Goal: Information Seeking & Learning: Learn about a topic

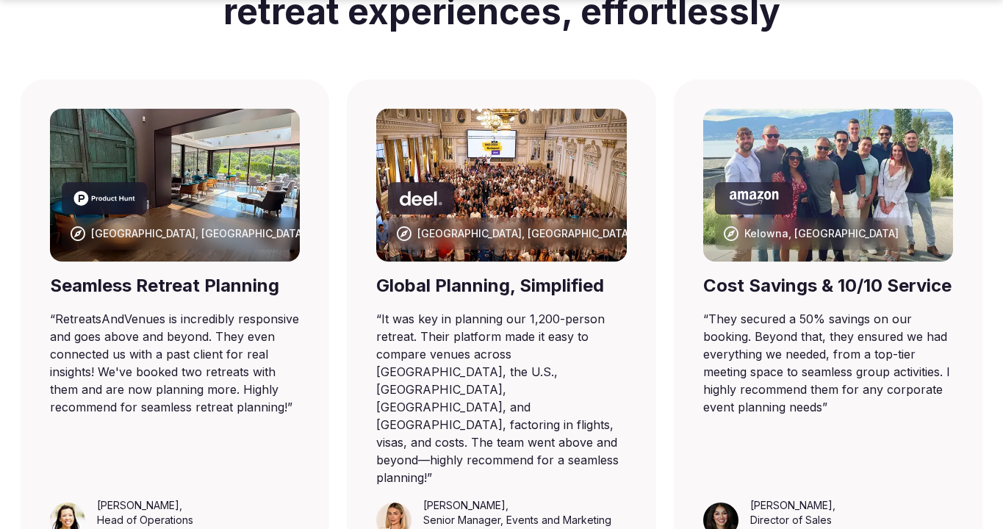
scroll to position [1451, 0]
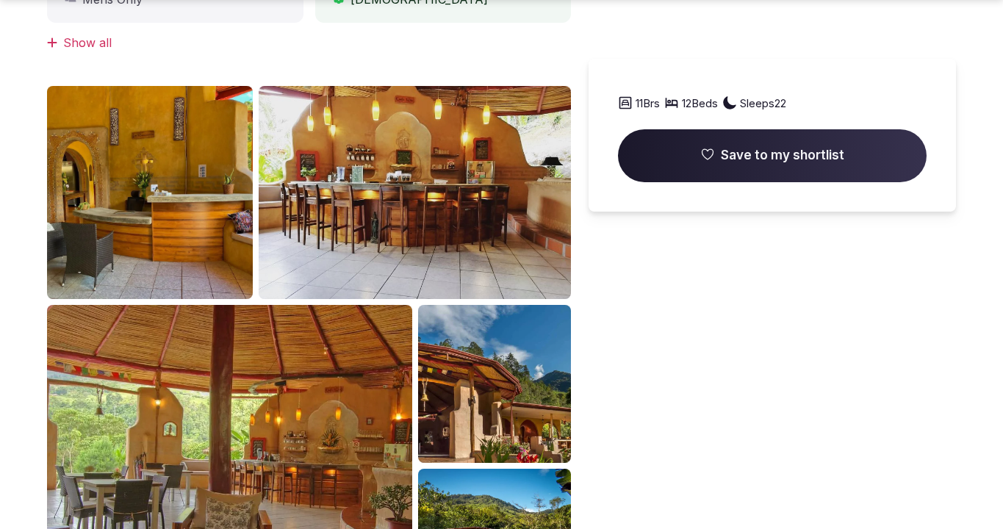
scroll to position [1451, 0]
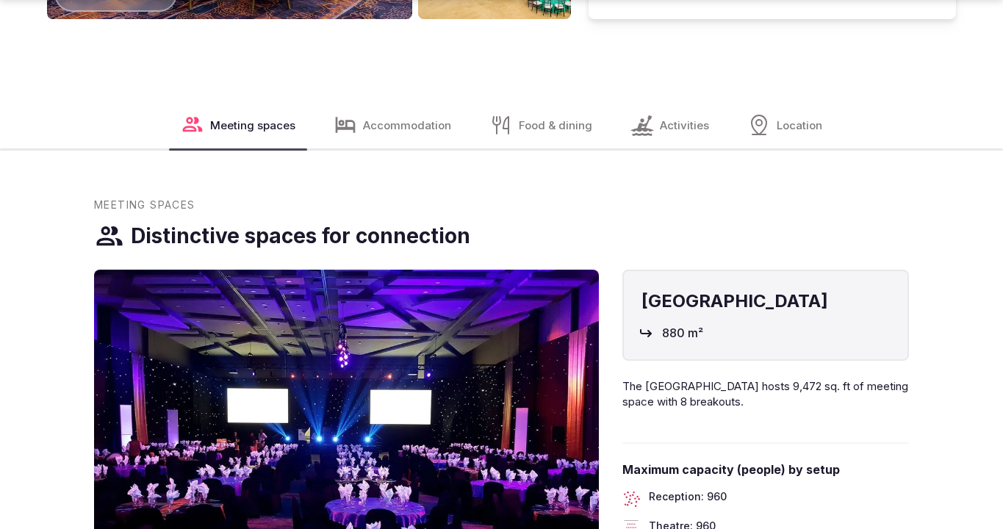
scroll to position [1949, 0]
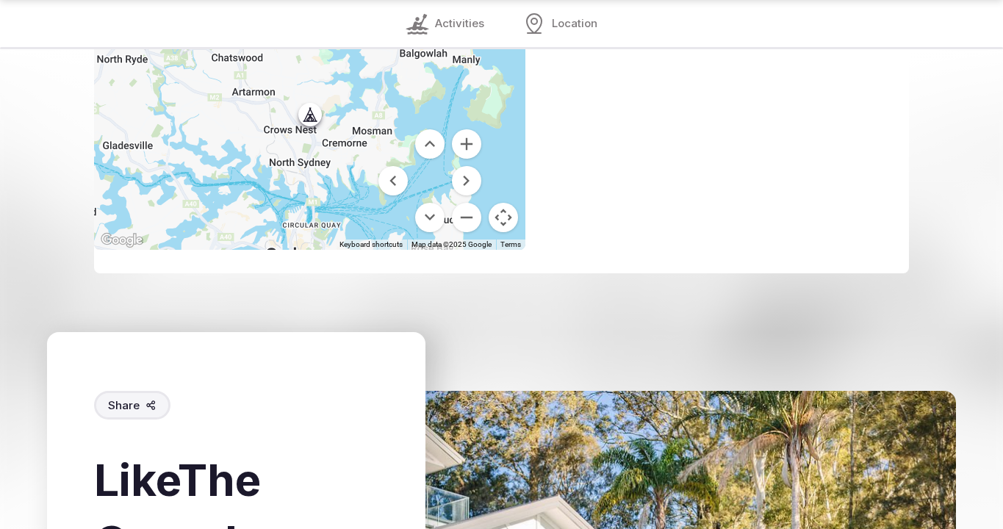
scroll to position [1850, 0]
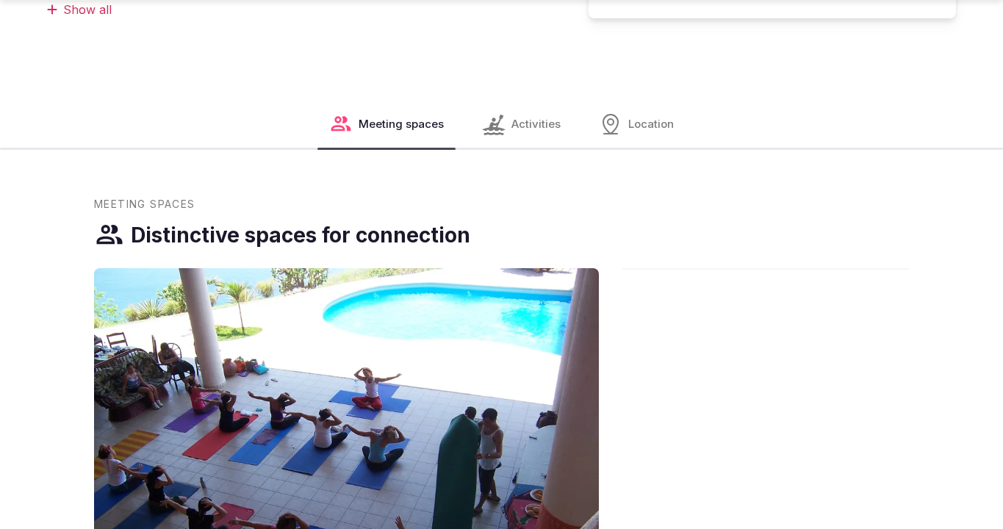
scroll to position [1451, 0]
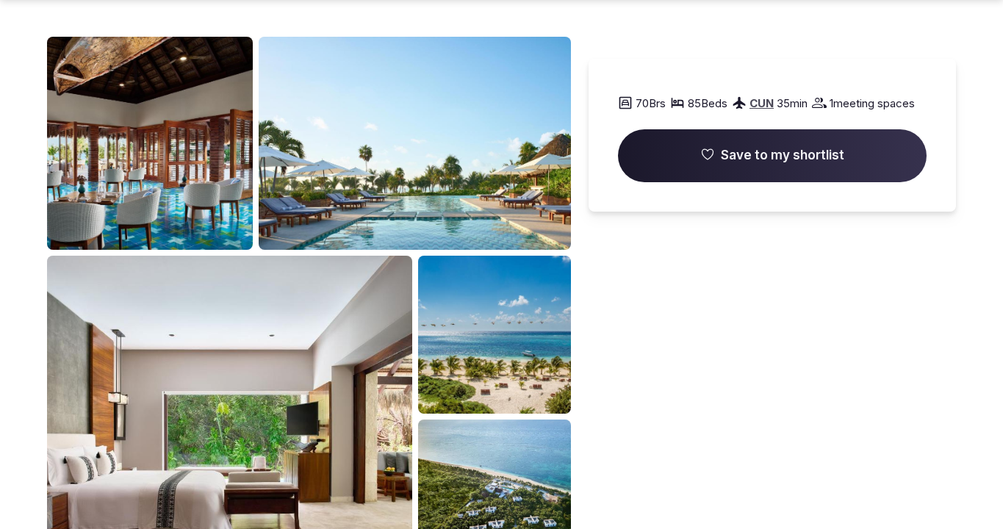
scroll to position [1451, 0]
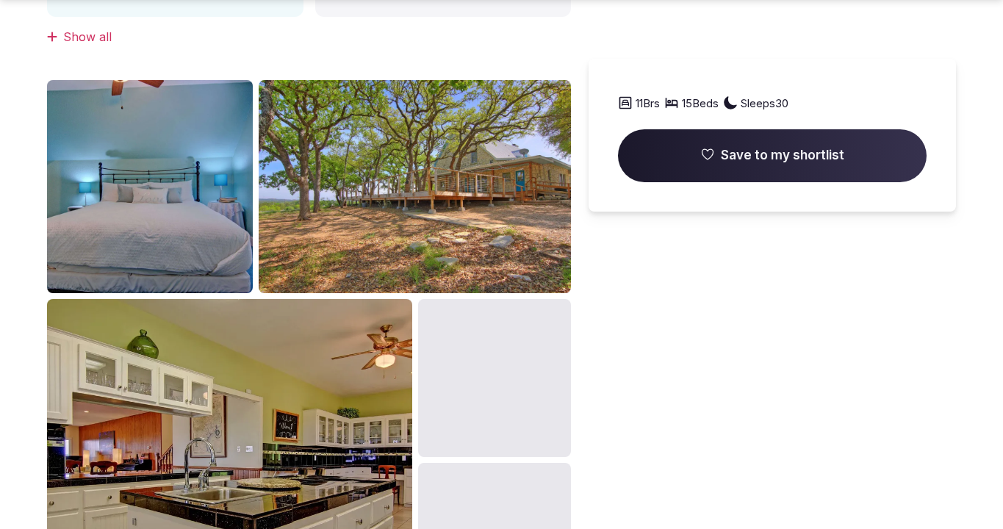
scroll to position [1451, 0]
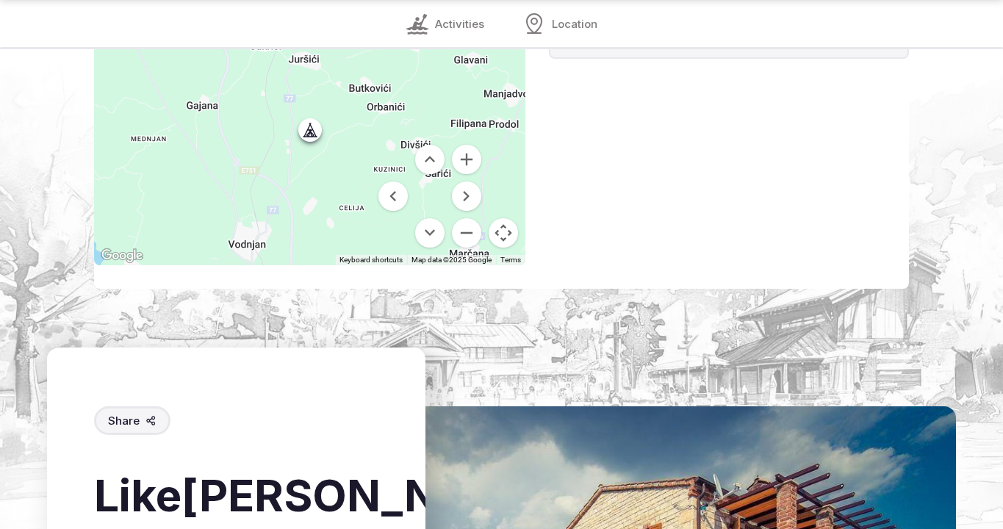
scroll to position [1900, 0]
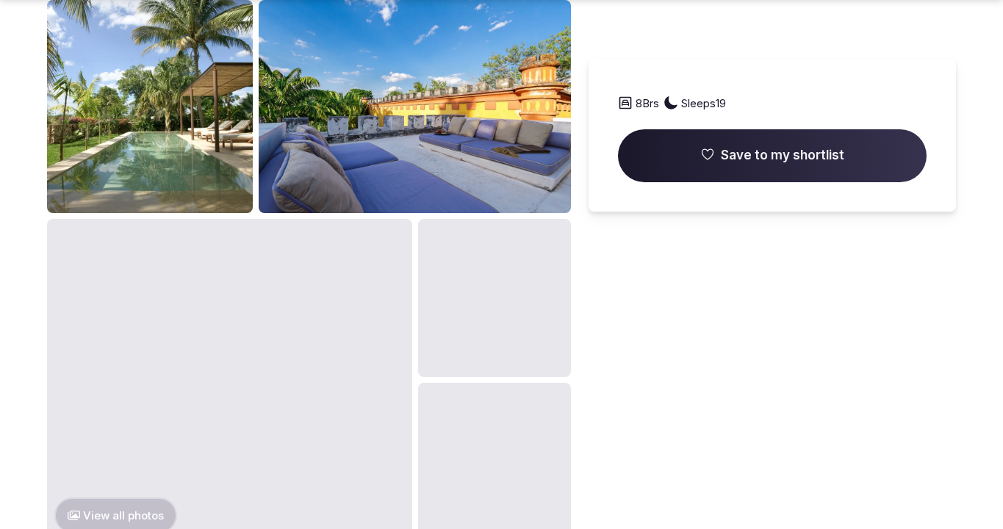
scroll to position [1949, 0]
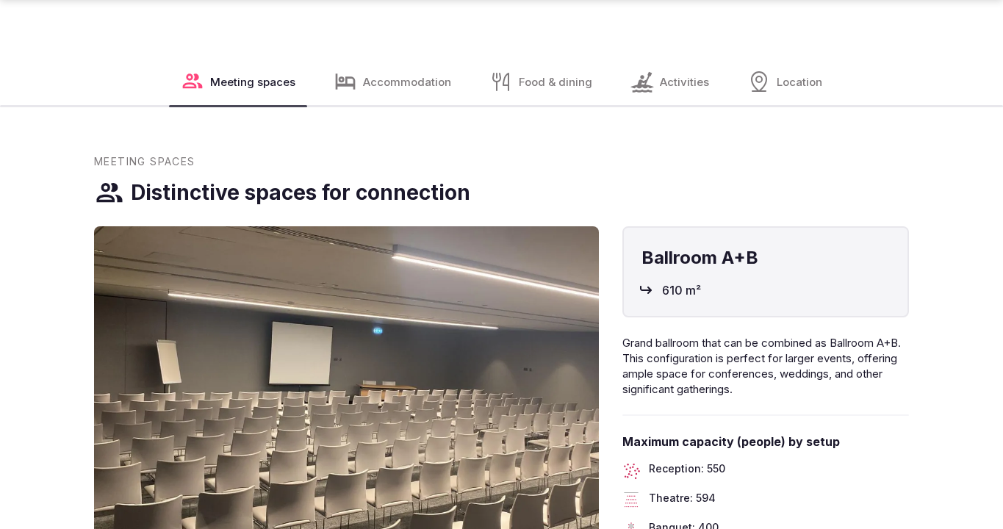
scroll to position [1949, 0]
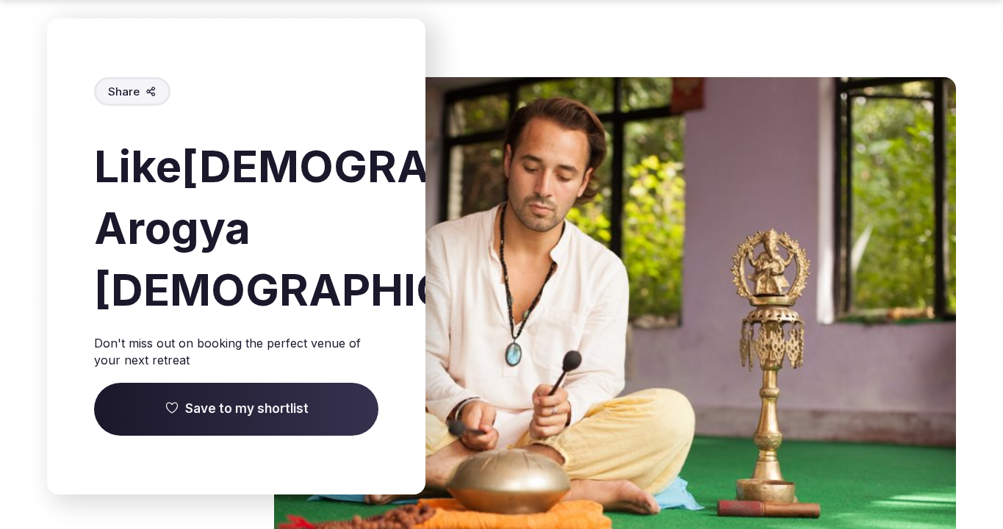
scroll to position [1949, 0]
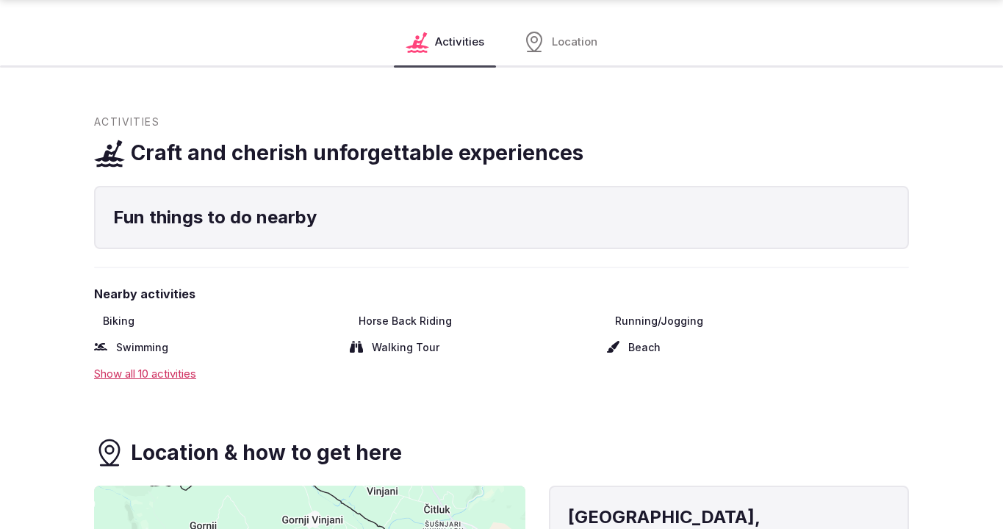
scroll to position [1451, 0]
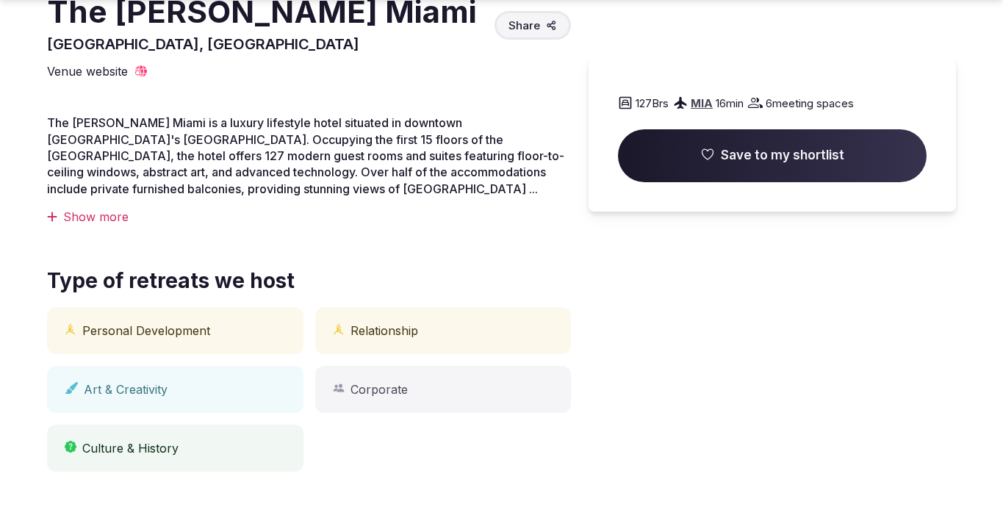
scroll to position [952, 0]
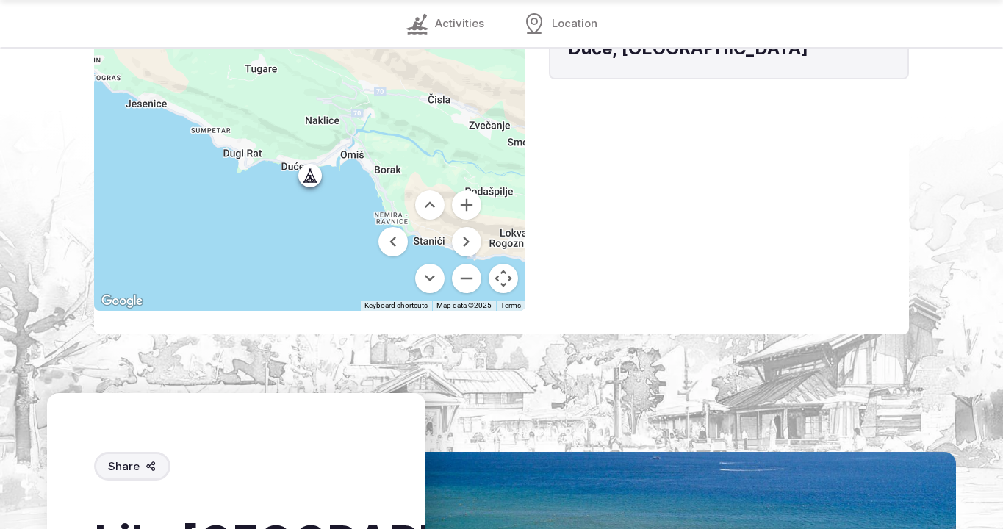
scroll to position [1850, 0]
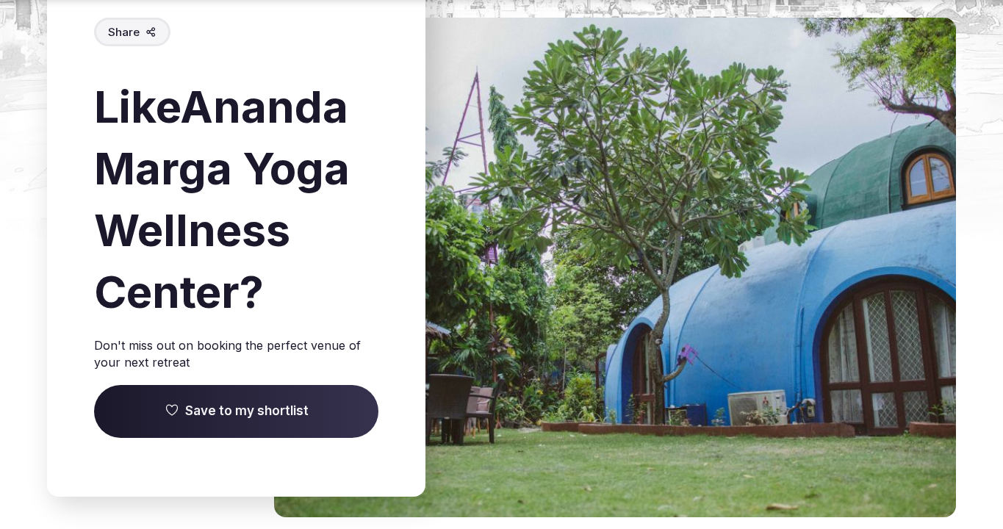
scroll to position [1949, 0]
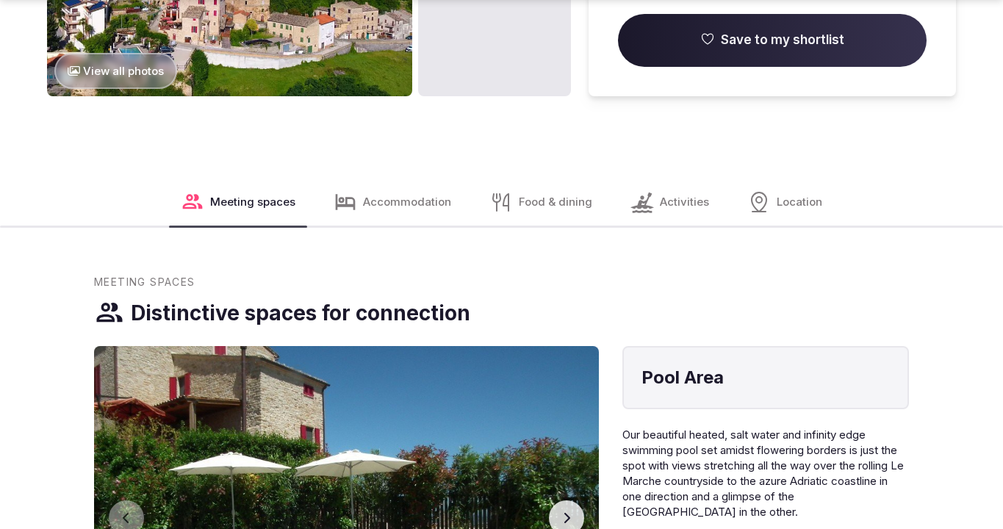
scroll to position [1949, 0]
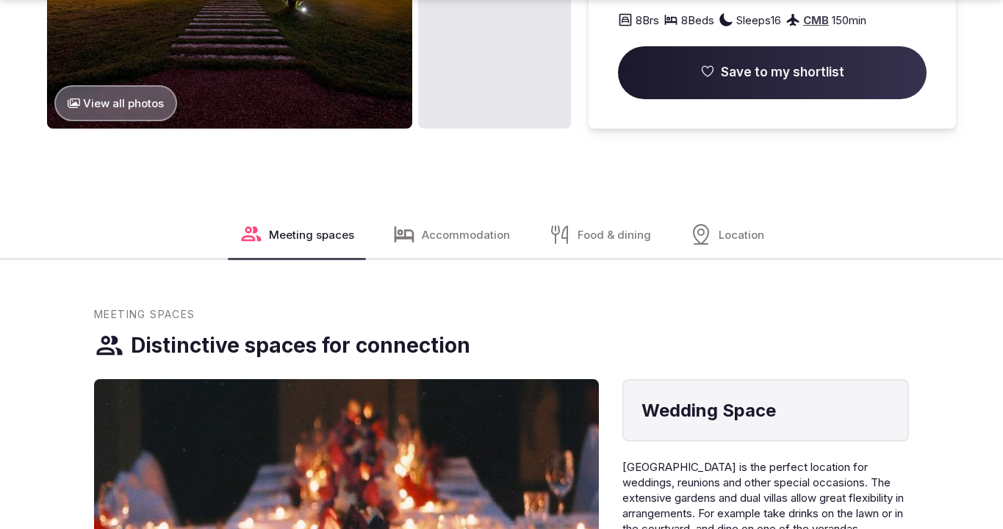
scroll to position [1949, 0]
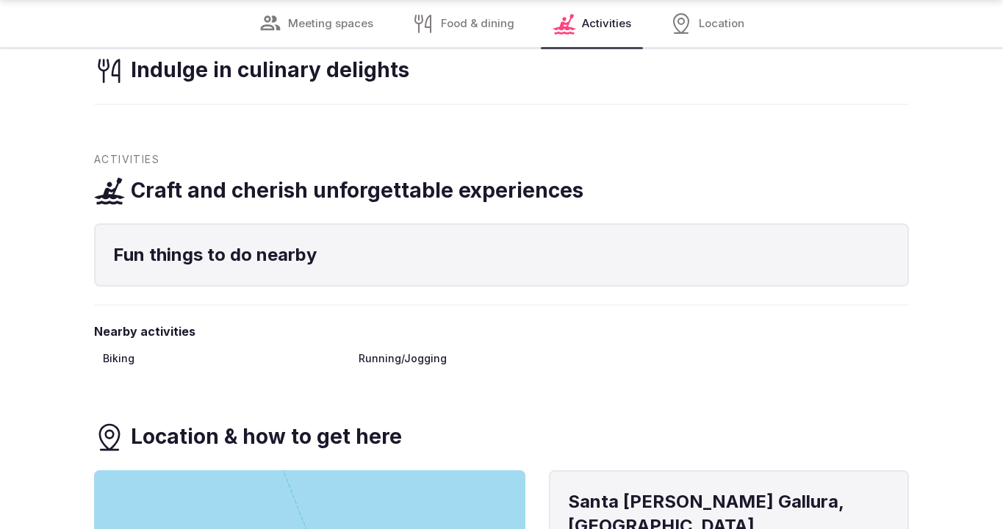
scroll to position [1401, 0]
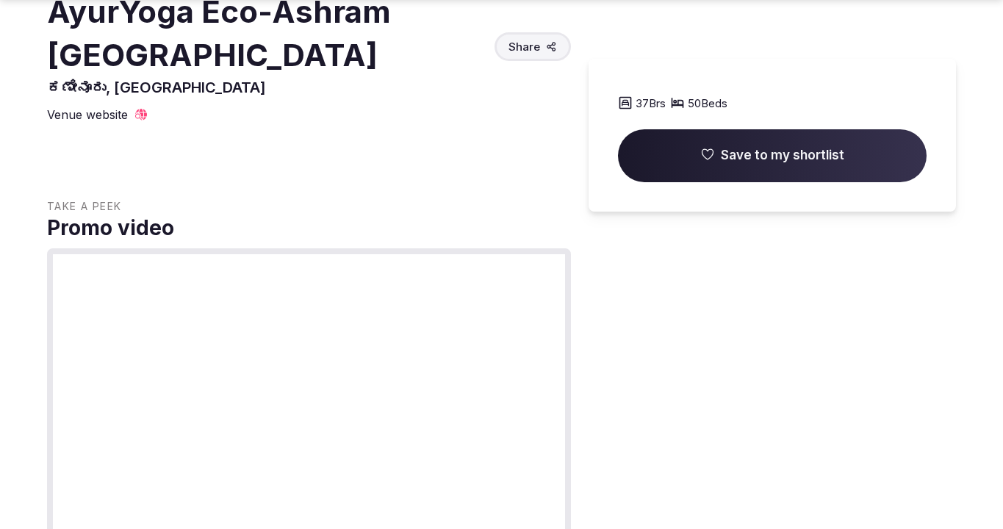
scroll to position [1451, 0]
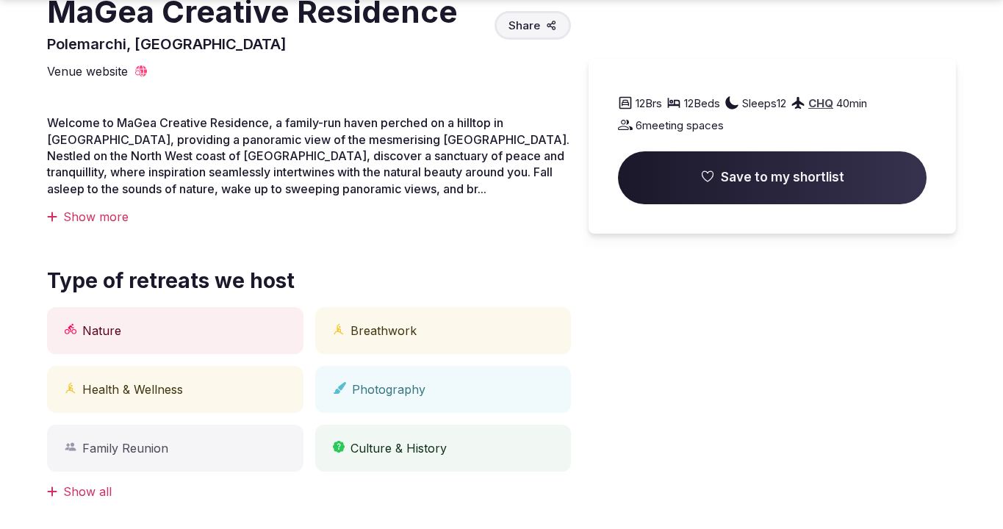
scroll to position [952, 0]
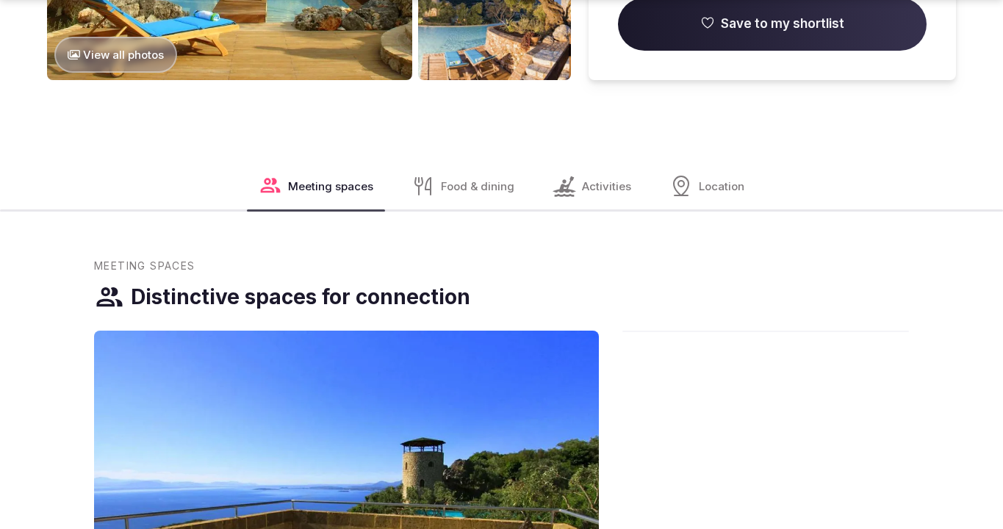
scroll to position [1948, 0]
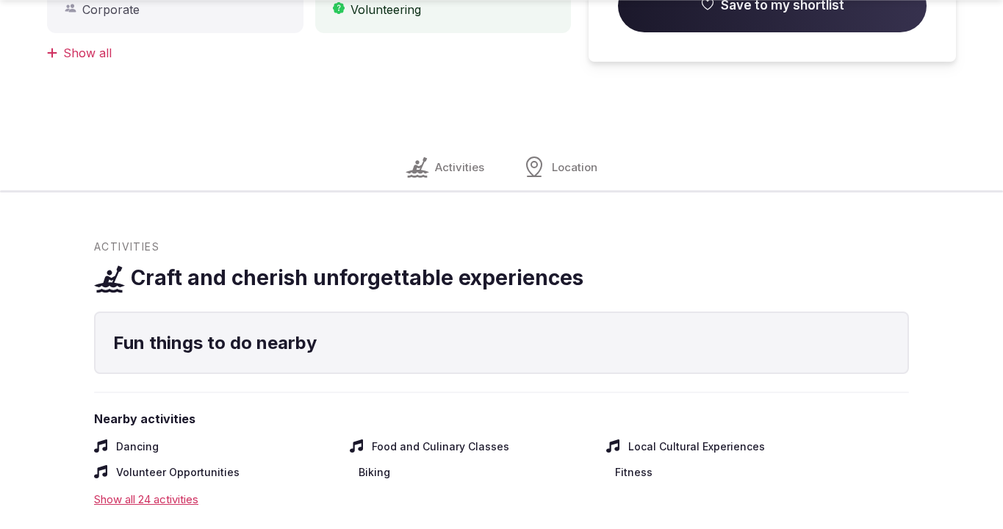
scroll to position [1451, 0]
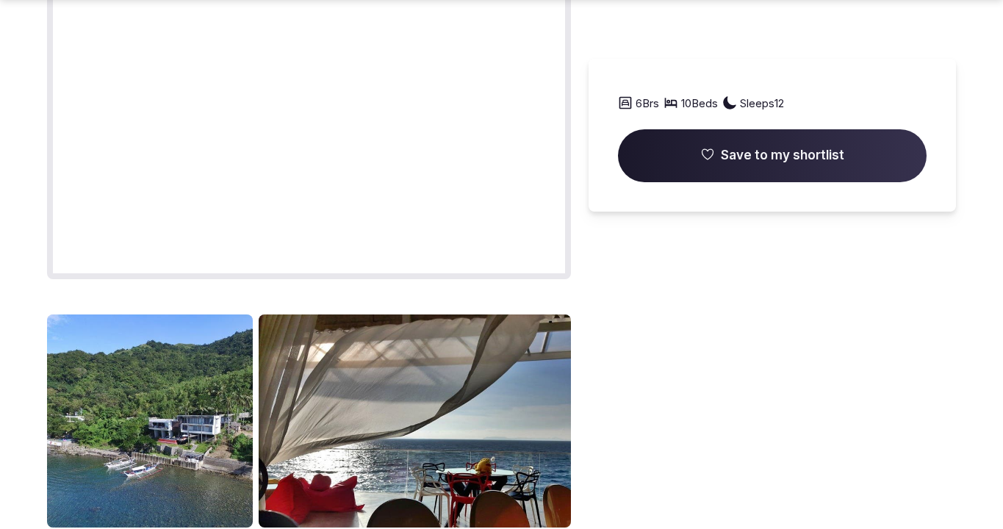
scroll to position [1451, 0]
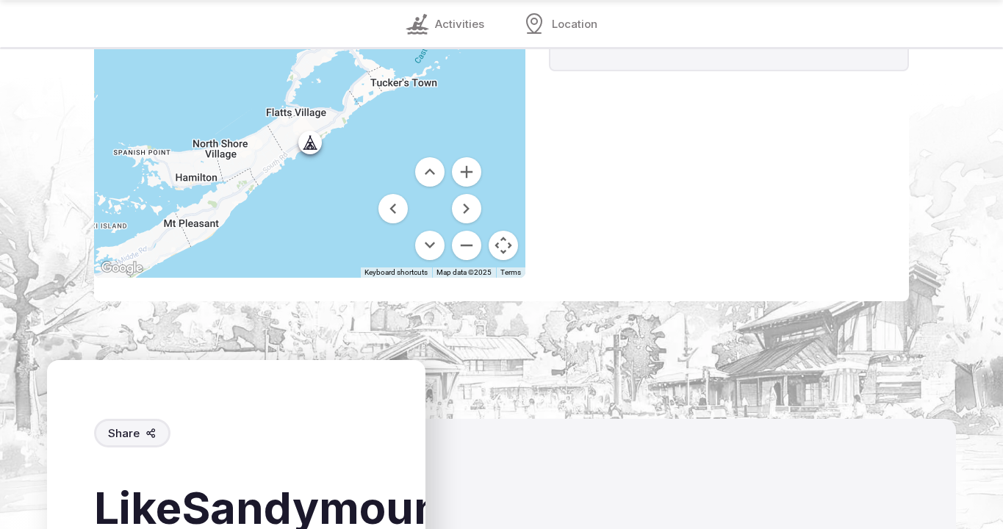
scroll to position [1850, 0]
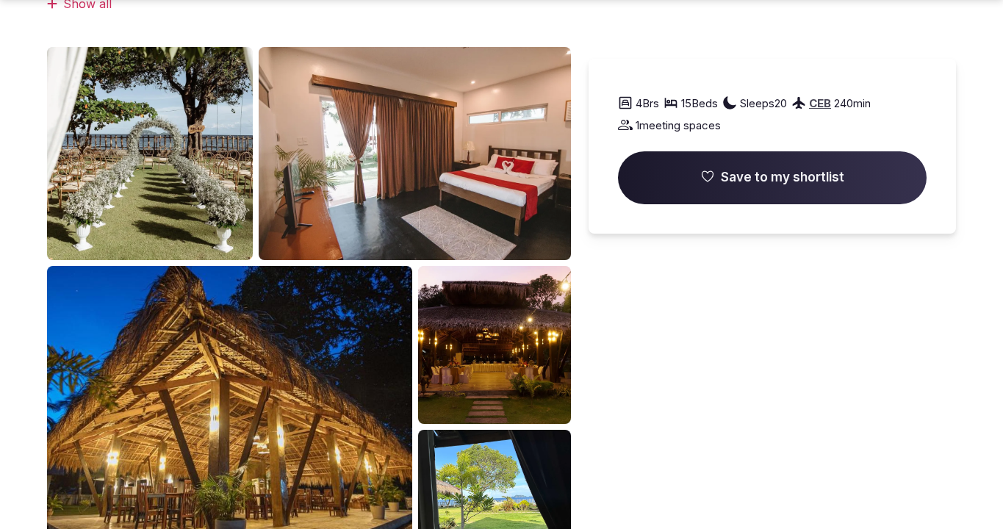
scroll to position [1451, 0]
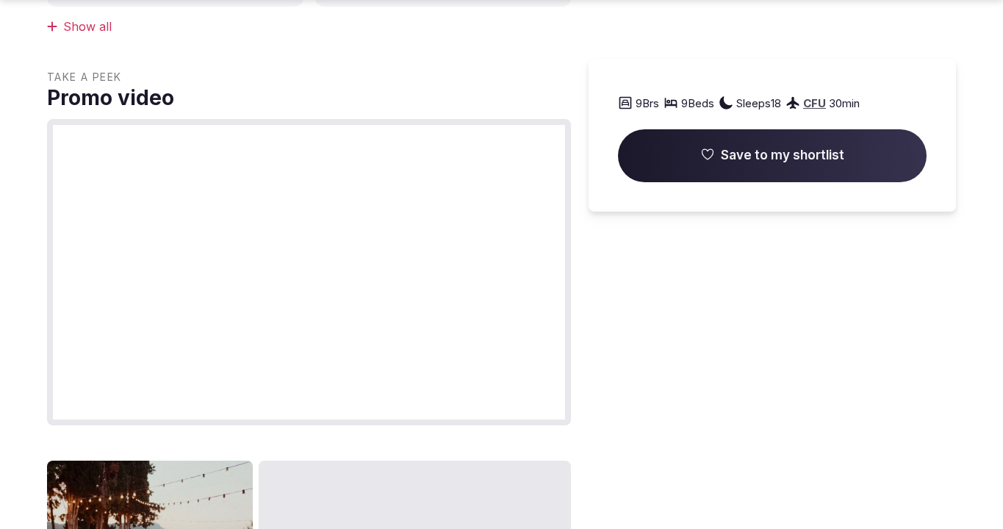
scroll to position [1451, 0]
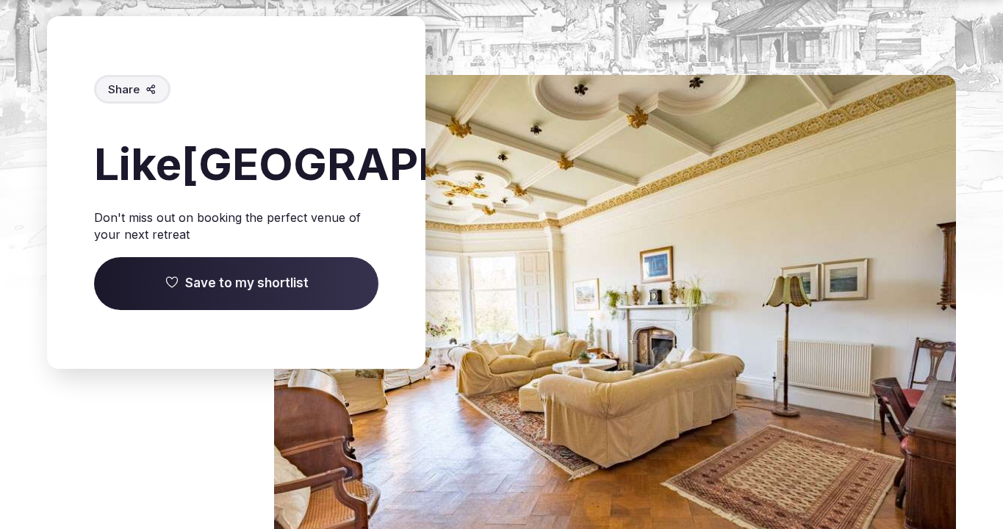
scroll to position [1900, 0]
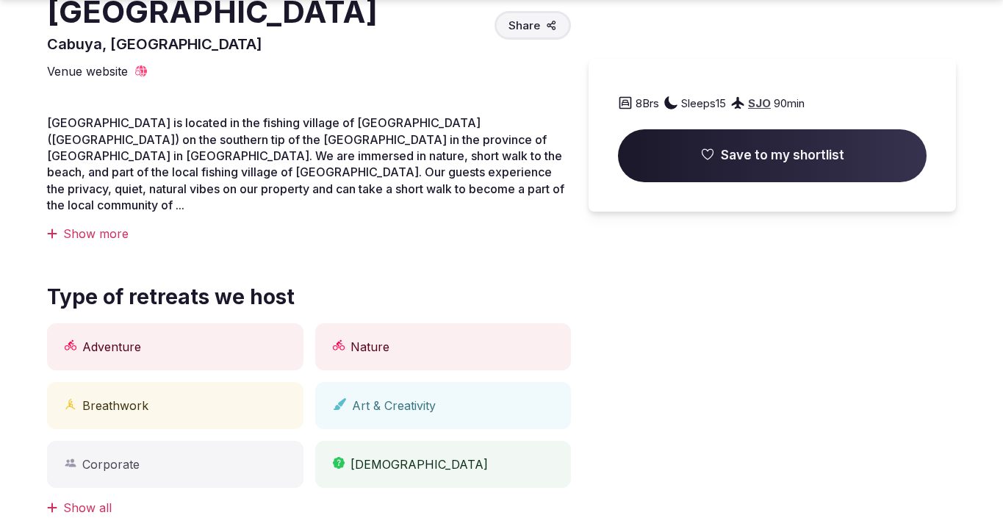
scroll to position [952, 0]
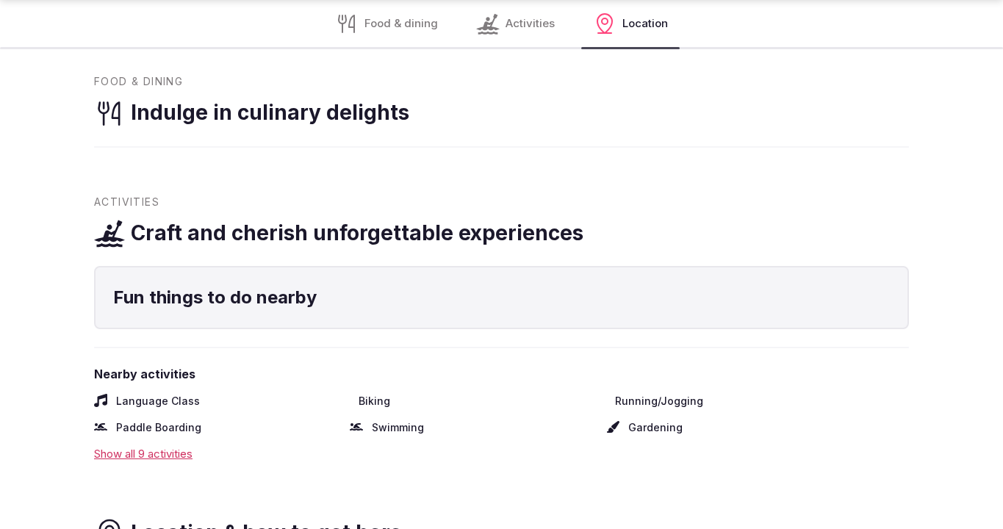
scroll to position [1898, 0]
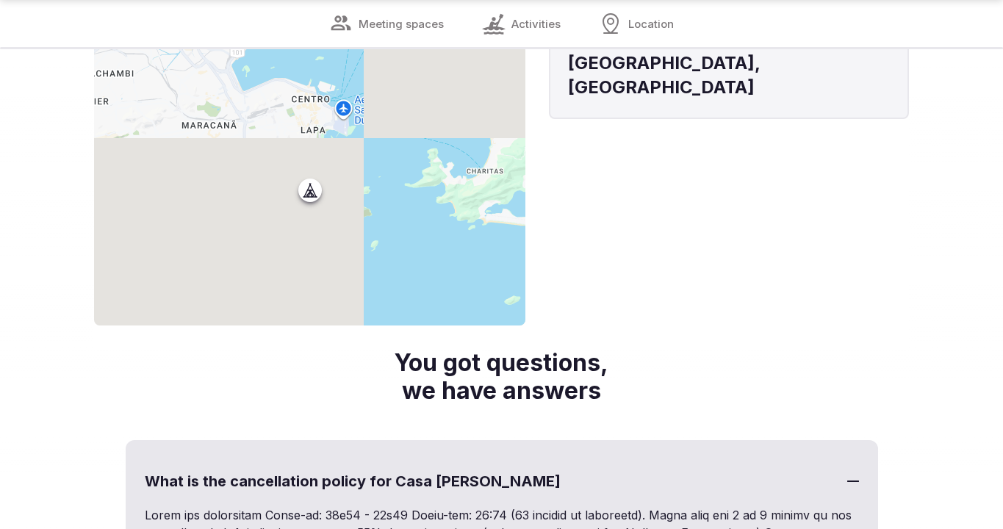
scroll to position [1401, 0]
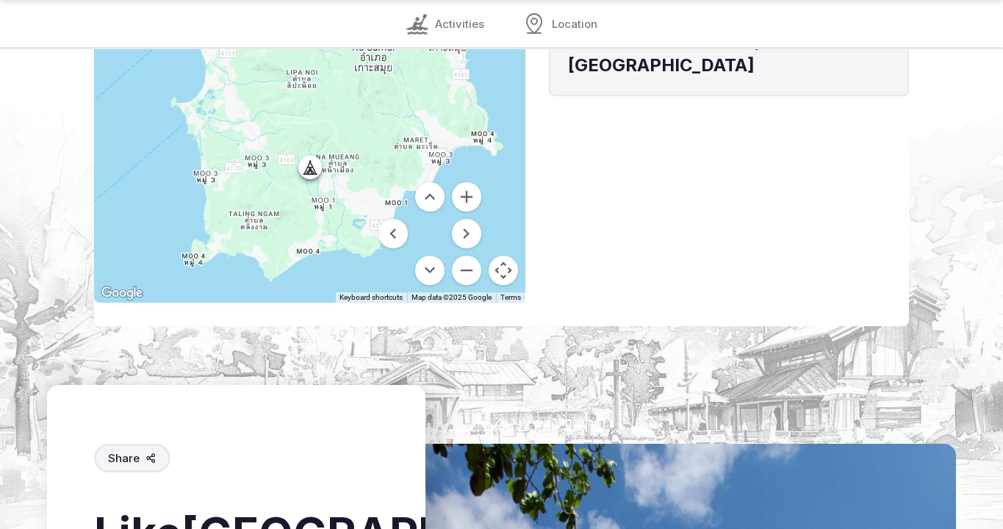
scroll to position [1850, 0]
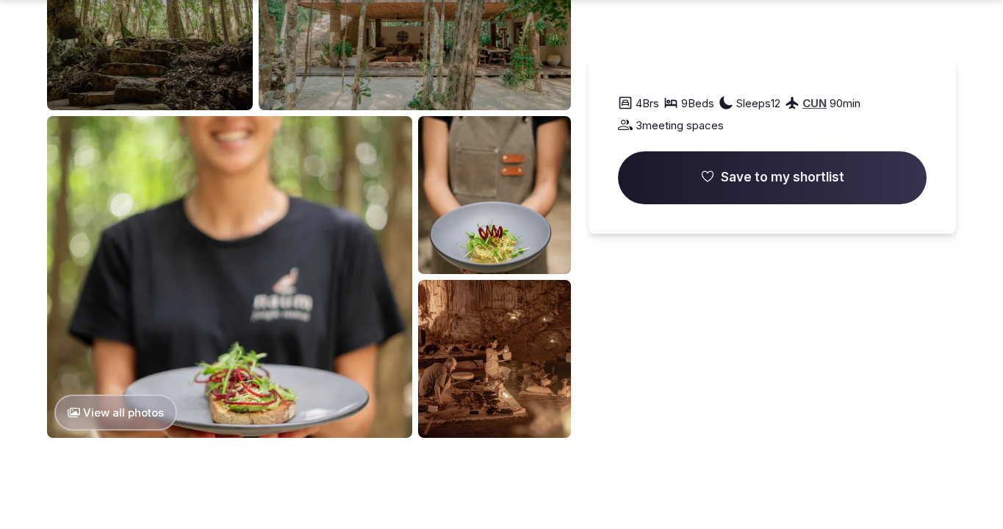
scroll to position [1948, 0]
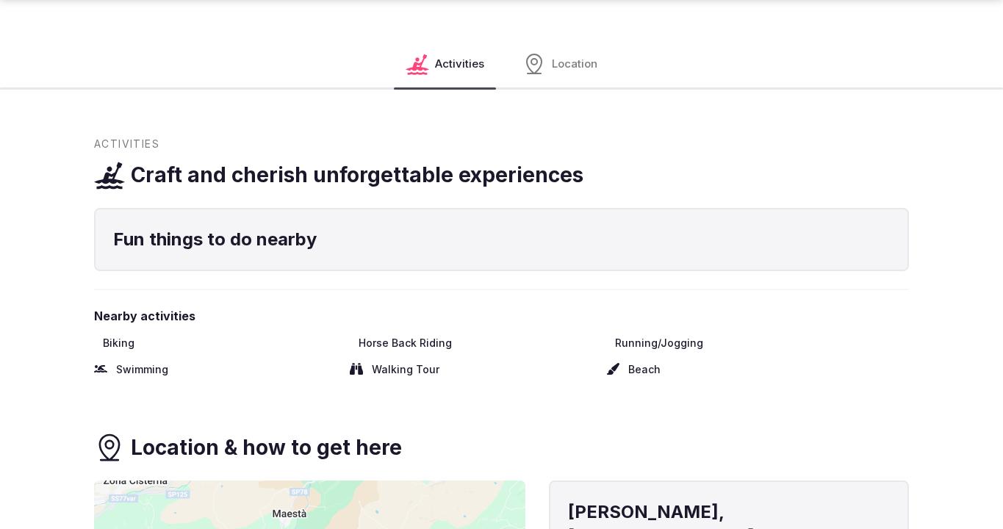
scroll to position [1451, 0]
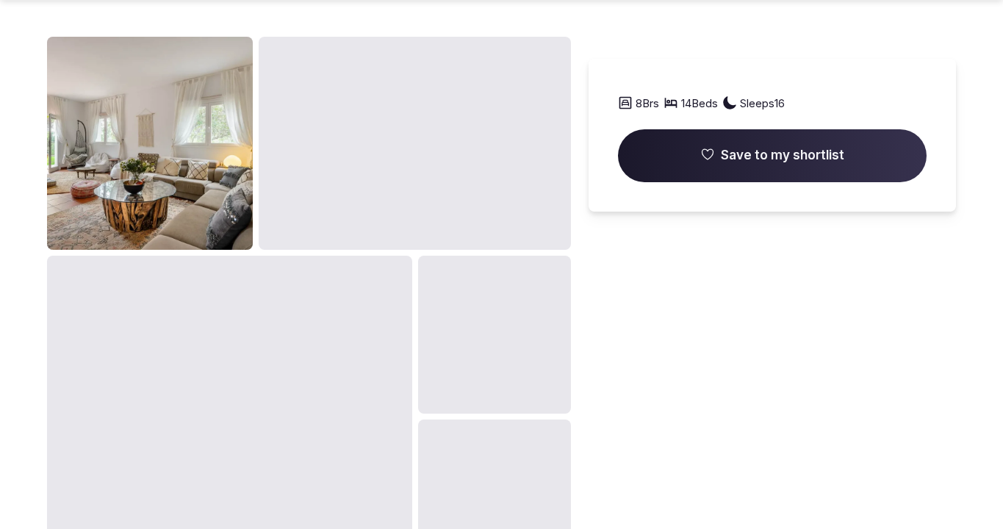
scroll to position [1451, 0]
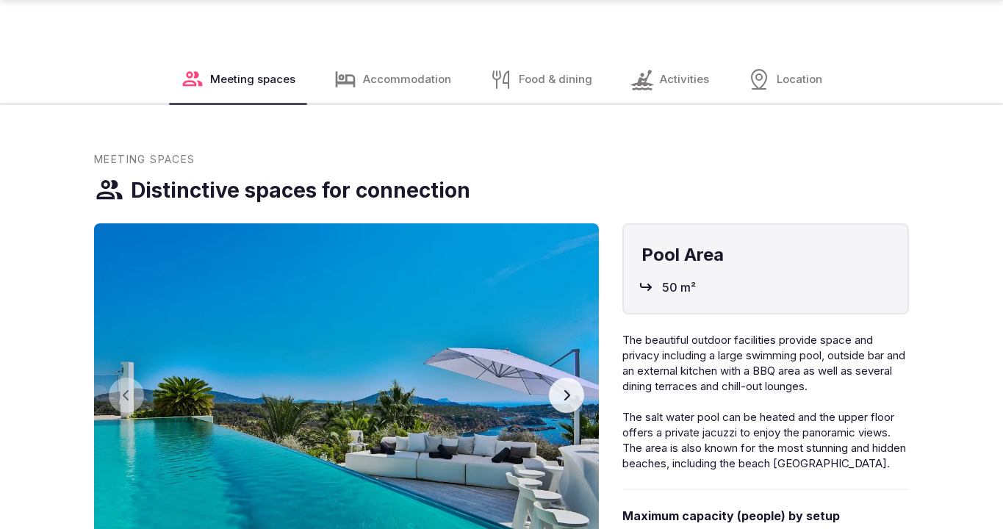
scroll to position [1451, 0]
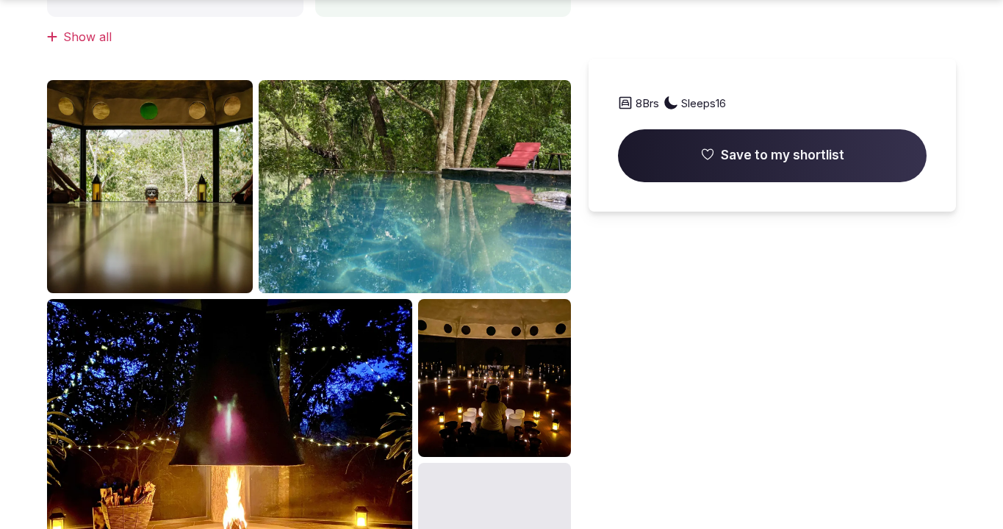
scroll to position [1451, 0]
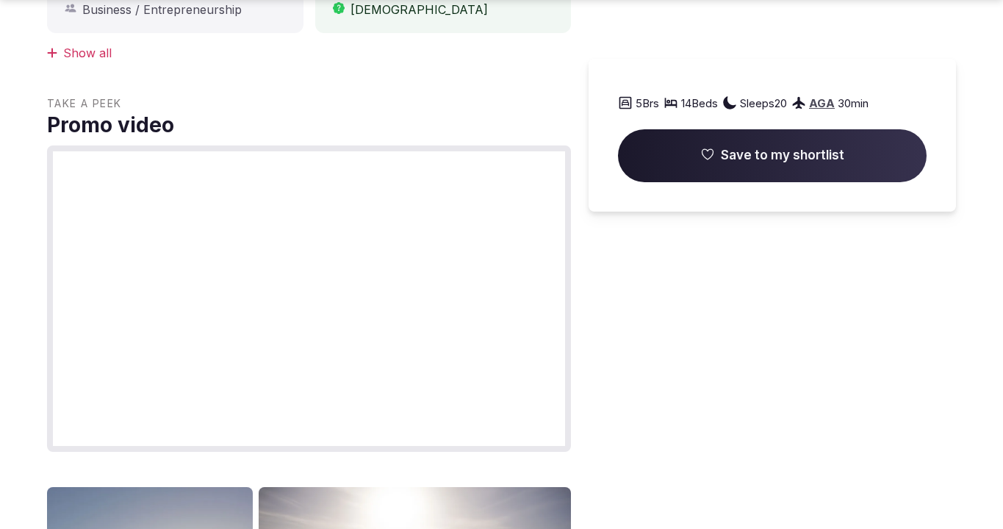
scroll to position [1451, 0]
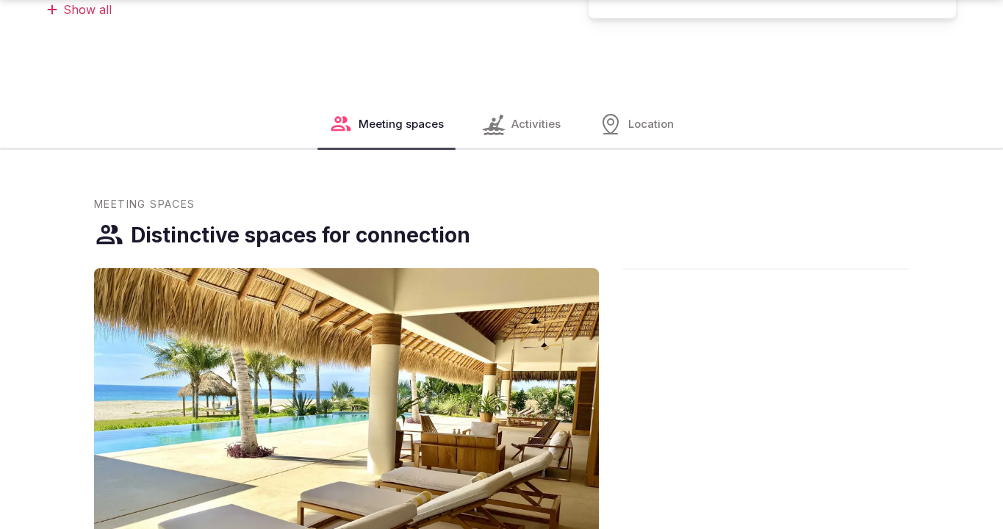
scroll to position [1451, 0]
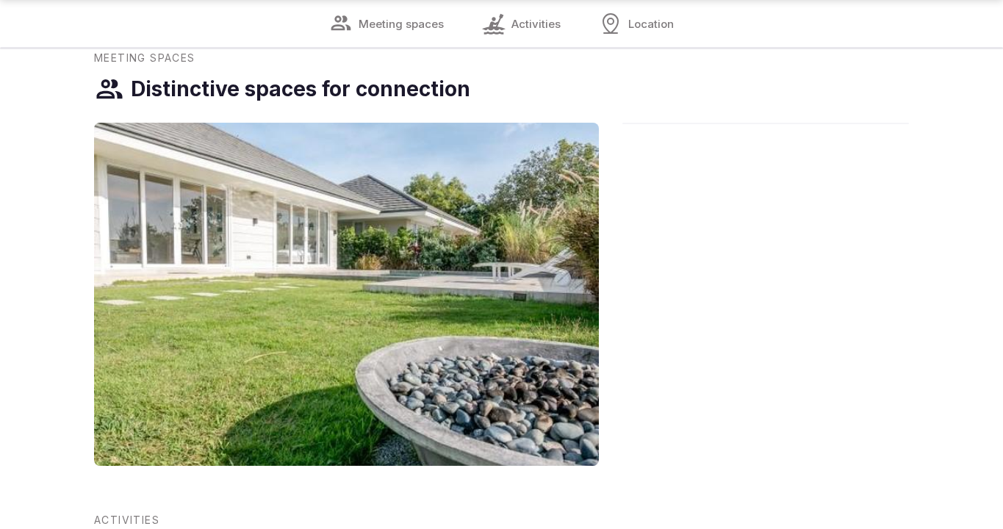
scroll to position [1401, 0]
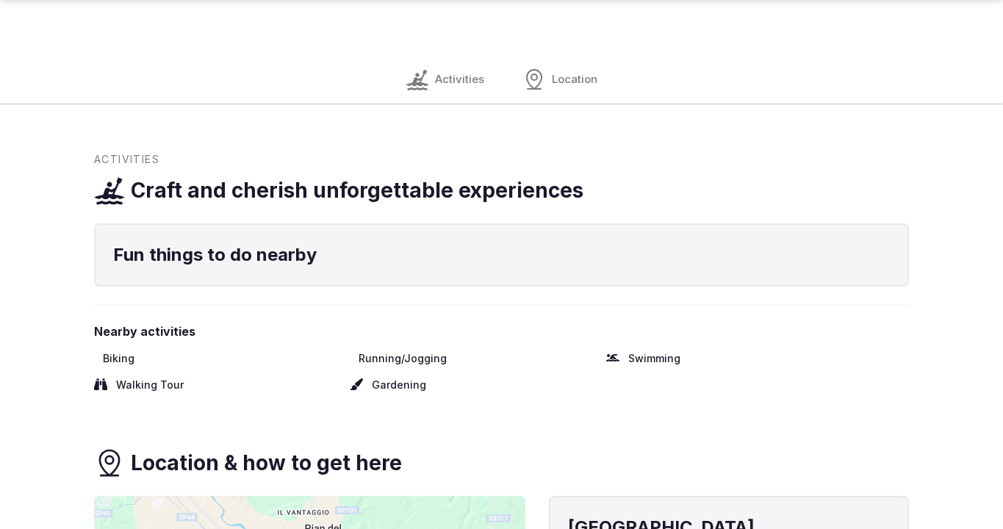
scroll to position [1451, 0]
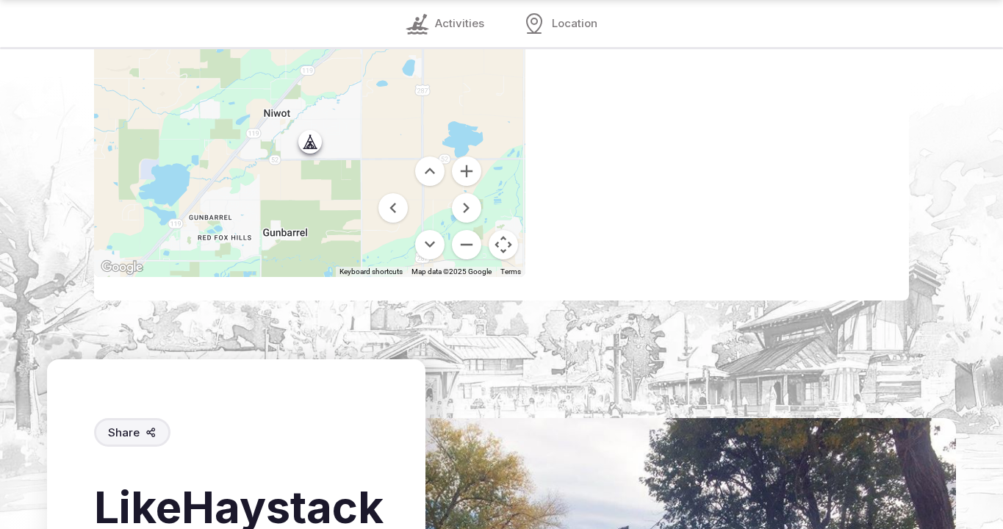
scroll to position [1850, 0]
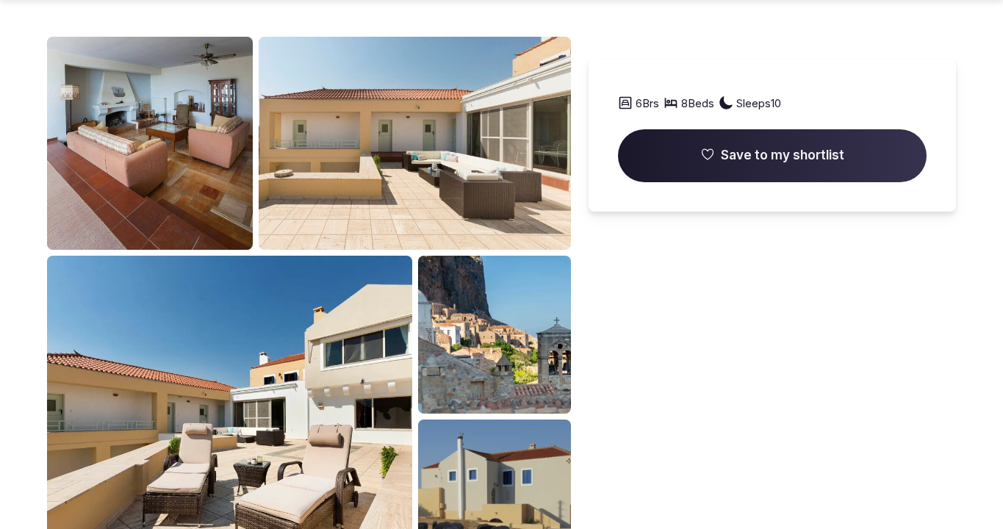
scroll to position [1451, 0]
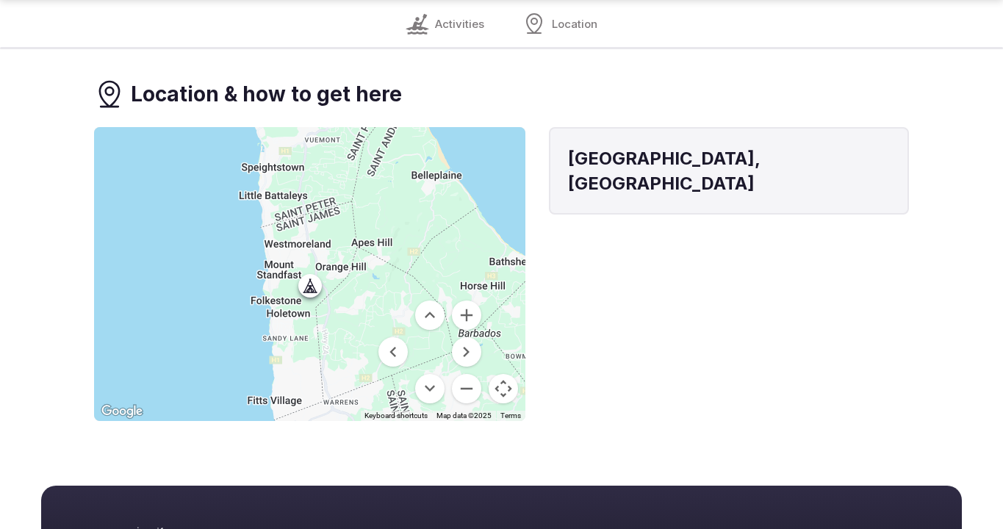
scroll to position [1389, 0]
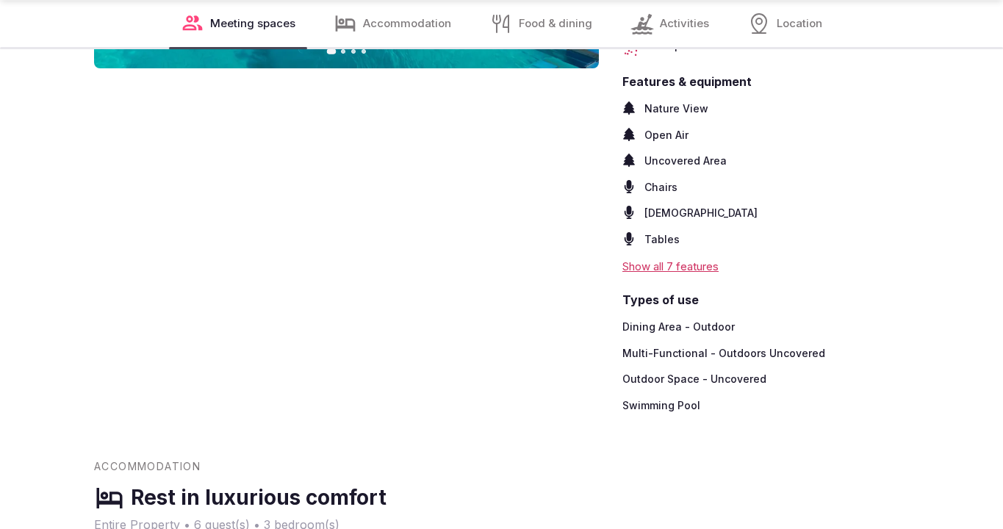
scroll to position [1900, 0]
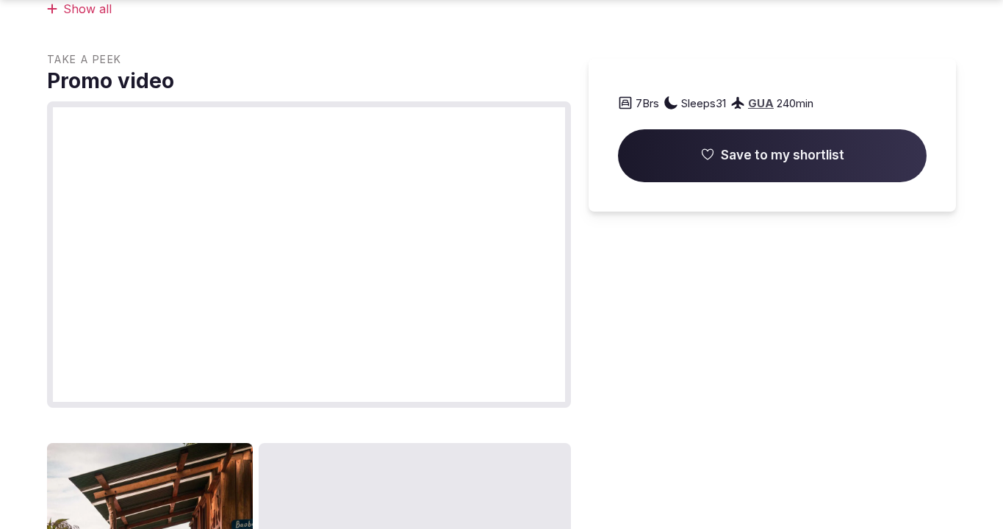
scroll to position [1435, 0]
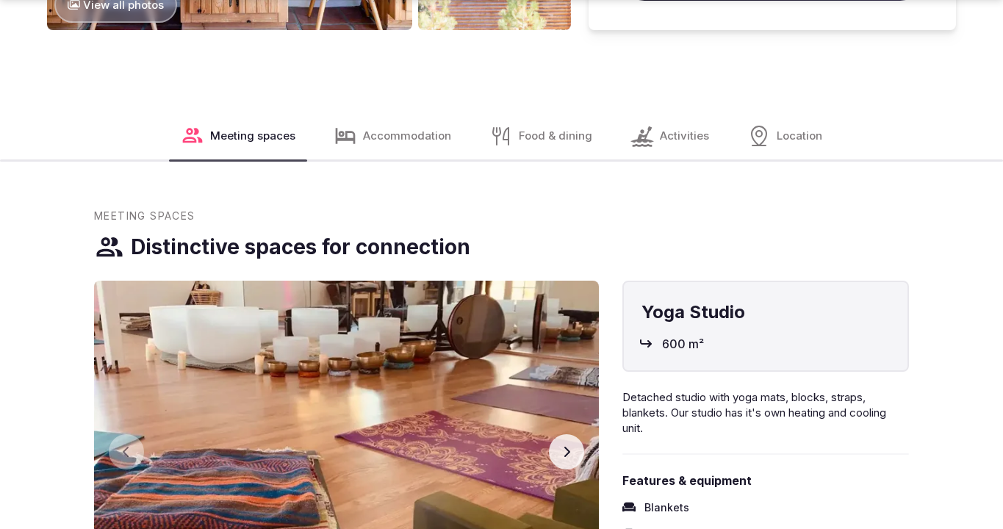
scroll to position [1949, 0]
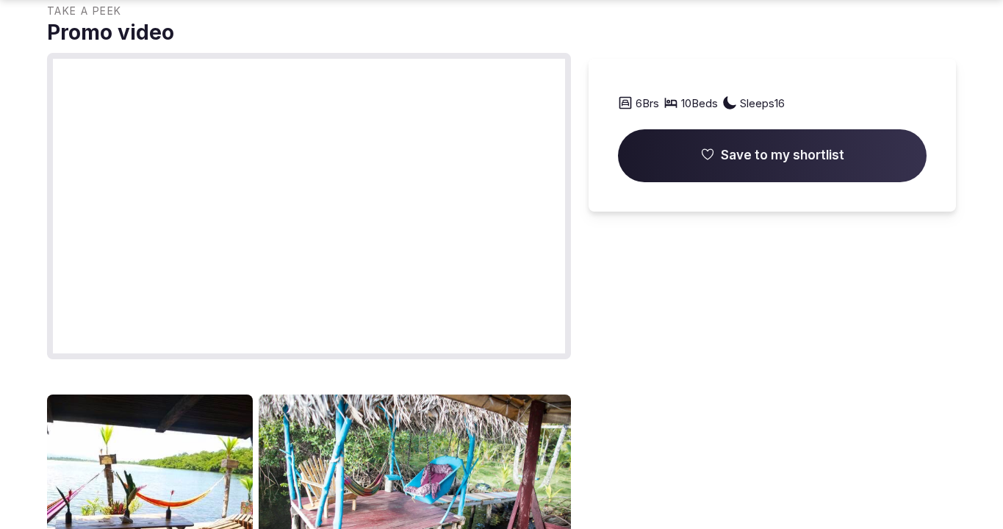
scroll to position [1451, 0]
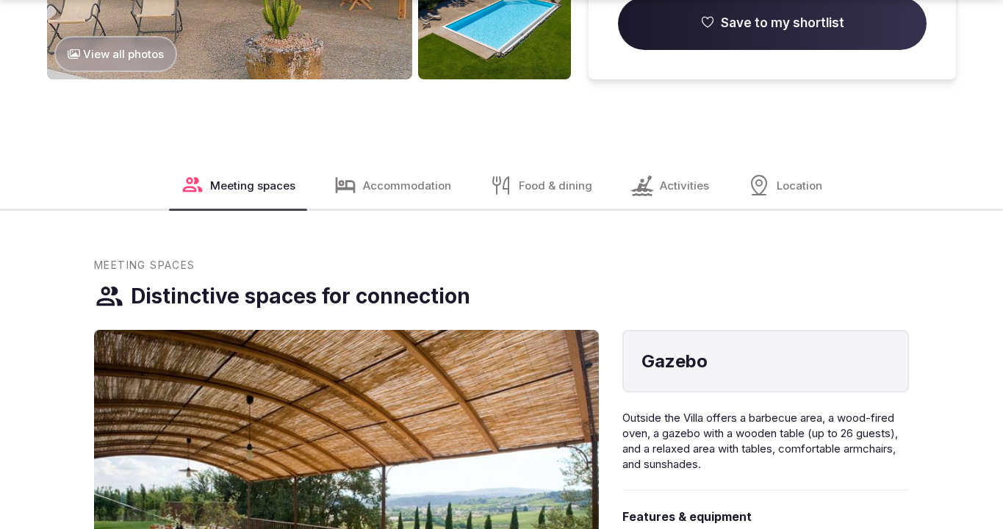
scroll to position [1949, 0]
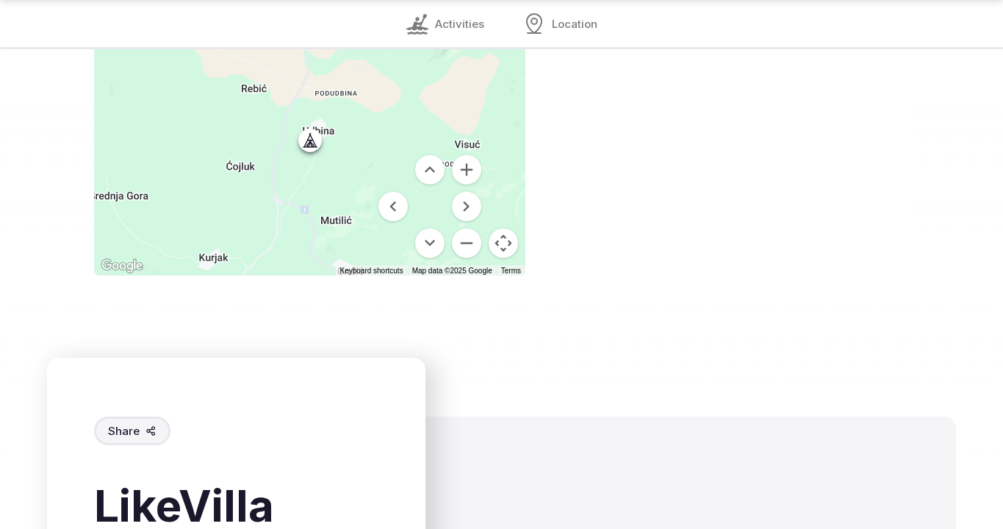
scroll to position [1900, 0]
